Goal: Navigation & Orientation: Find specific page/section

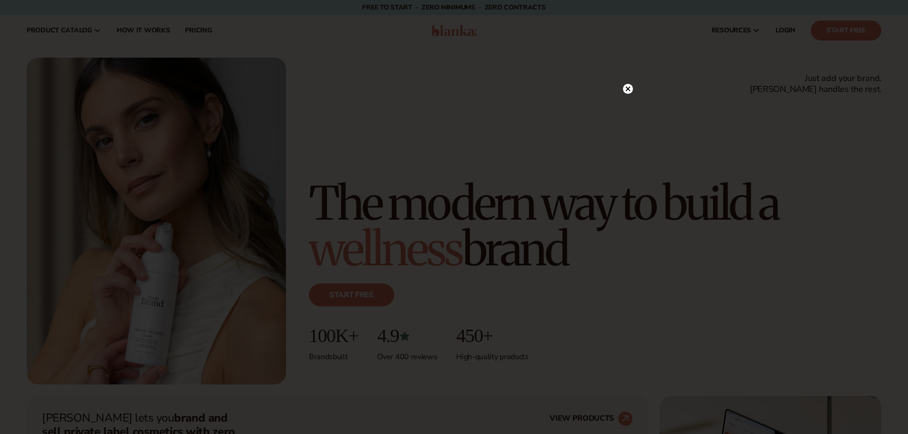
click at [628, 92] on circle at bounding box center [628, 89] width 10 height 10
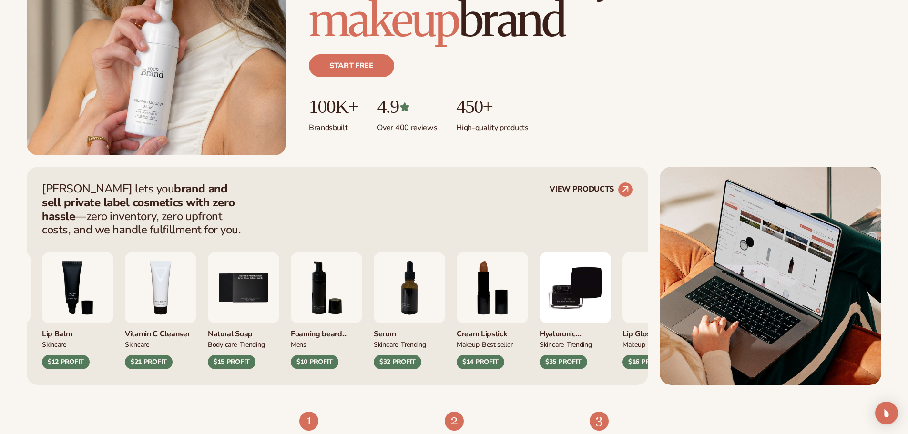
scroll to position [234, 0]
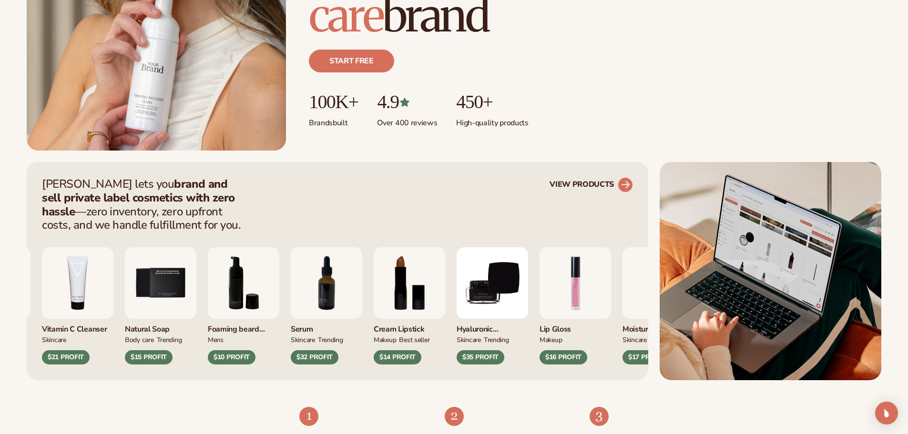
click at [625, 183] on circle at bounding box center [625, 184] width 21 height 21
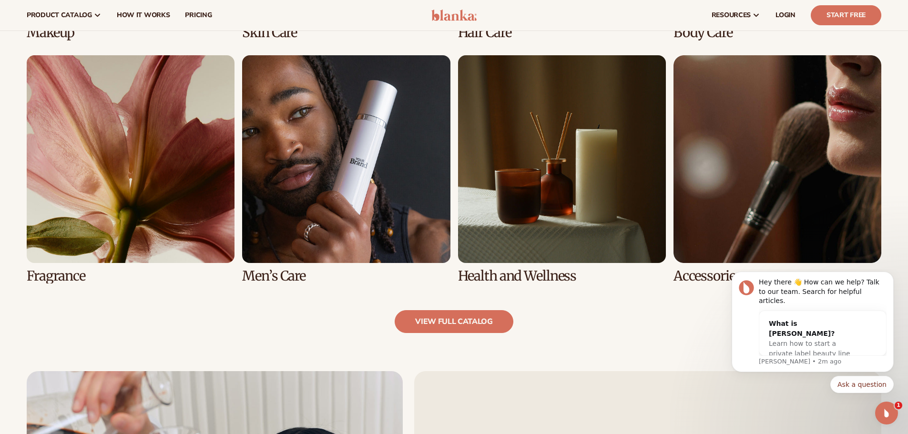
scroll to position [905, 0]
click at [539, 184] on link "7 / 8" at bounding box center [562, 170] width 208 height 228
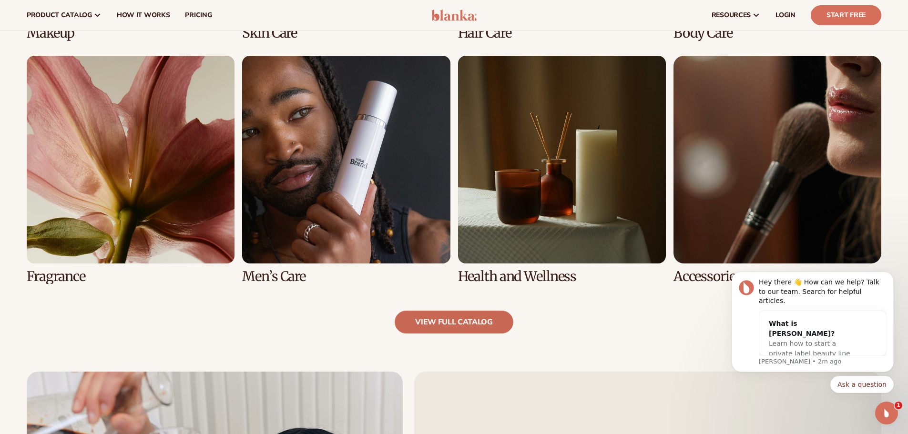
click at [480, 322] on link "view full catalog" at bounding box center [454, 322] width 119 height 23
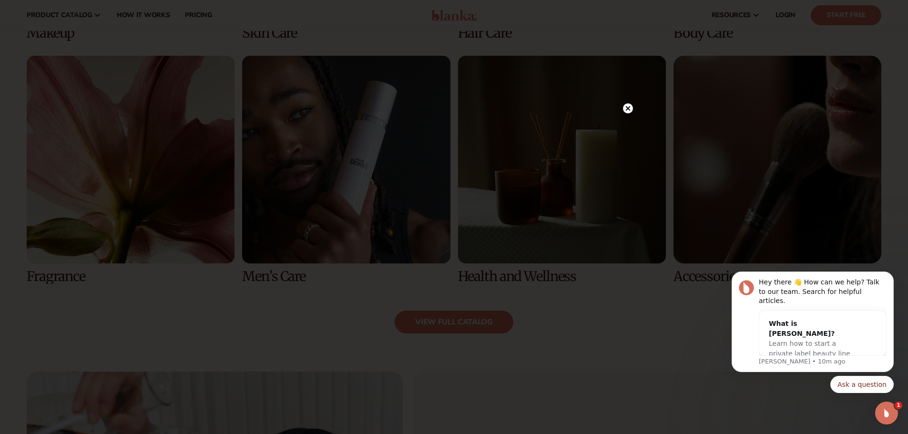
click at [628, 112] on circle at bounding box center [628, 108] width 10 height 10
